Goal: Task Accomplishment & Management: Manage account settings

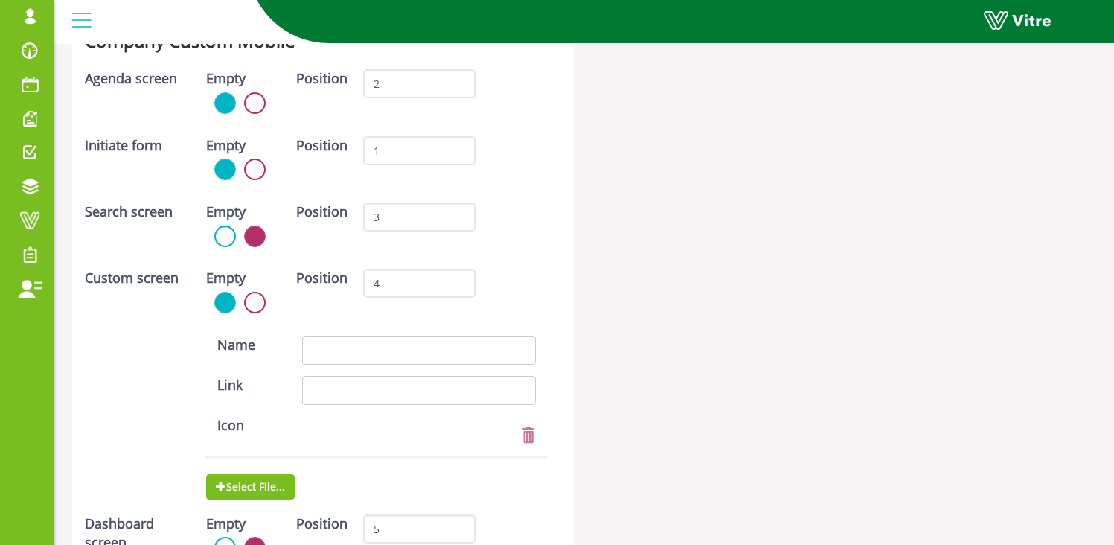
scroll to position [4206, 0]
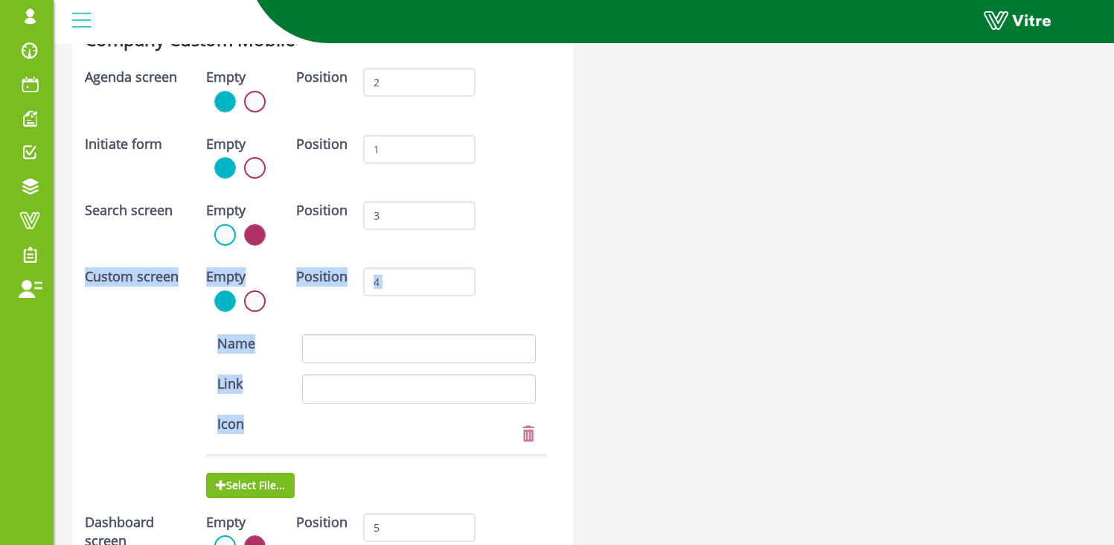
drag, startPoint x: 84, startPoint y: 276, endPoint x: 426, endPoint y: 316, distance: 344.7
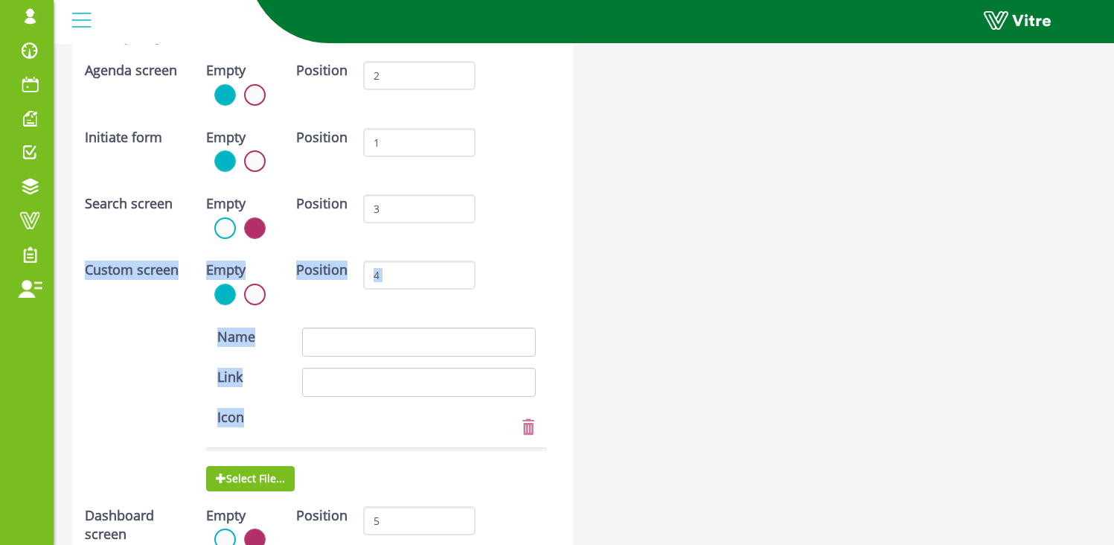
scroll to position [4215, 0]
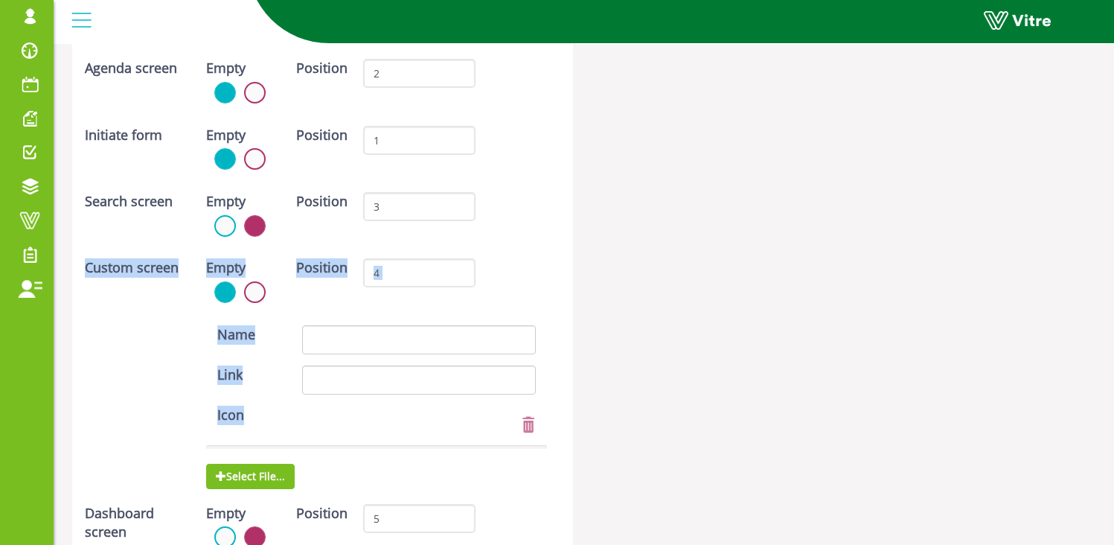
click at [538, 287] on div "Custom screen Empty Position 4" at bounding box center [316, 285] width 484 height 55
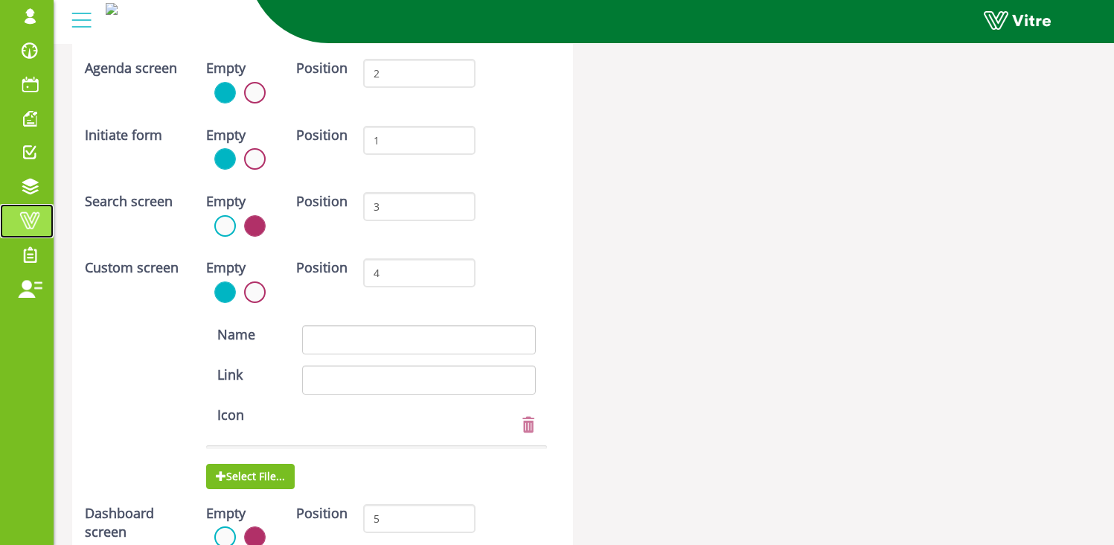
click at [33, 216] on span at bounding box center [29, 220] width 37 height 18
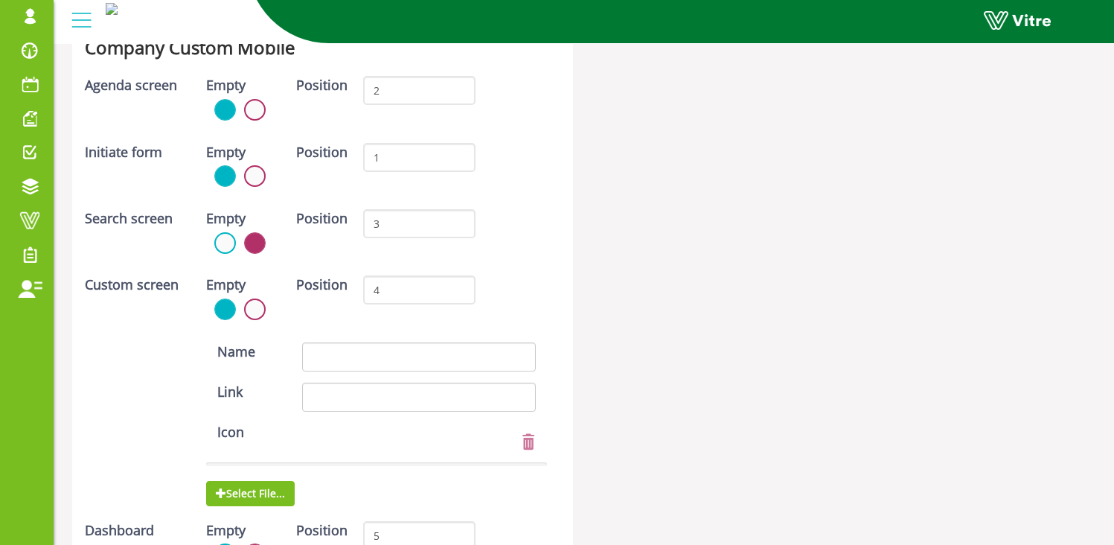
scroll to position [4286, 0]
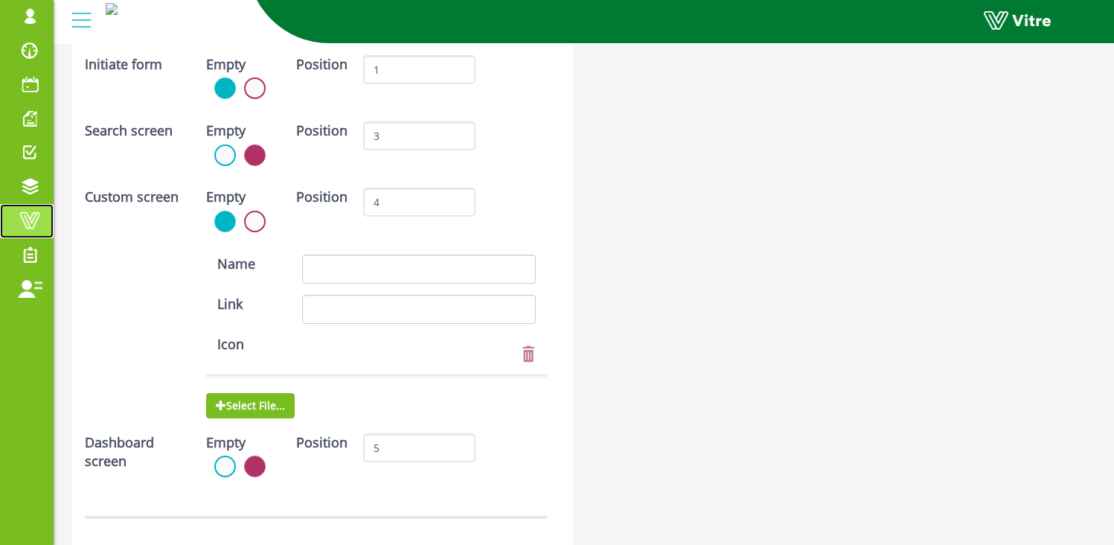
click at [35, 224] on span at bounding box center [29, 220] width 37 height 18
